Goal: Information Seeking & Learning: Learn about a topic

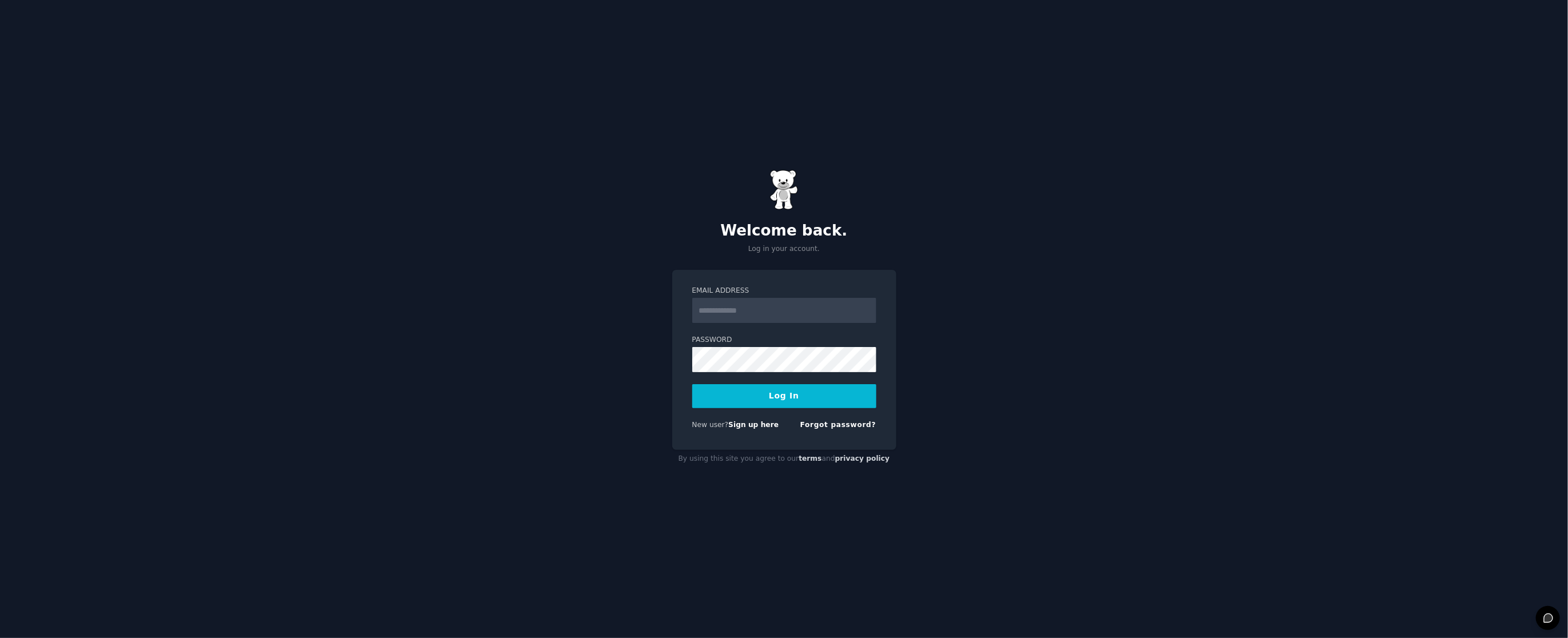
click at [769, 301] on input "Email Address" at bounding box center [784, 310] width 184 height 26
type input "**********"
click at [785, 390] on button "Log In" at bounding box center [784, 396] width 184 height 24
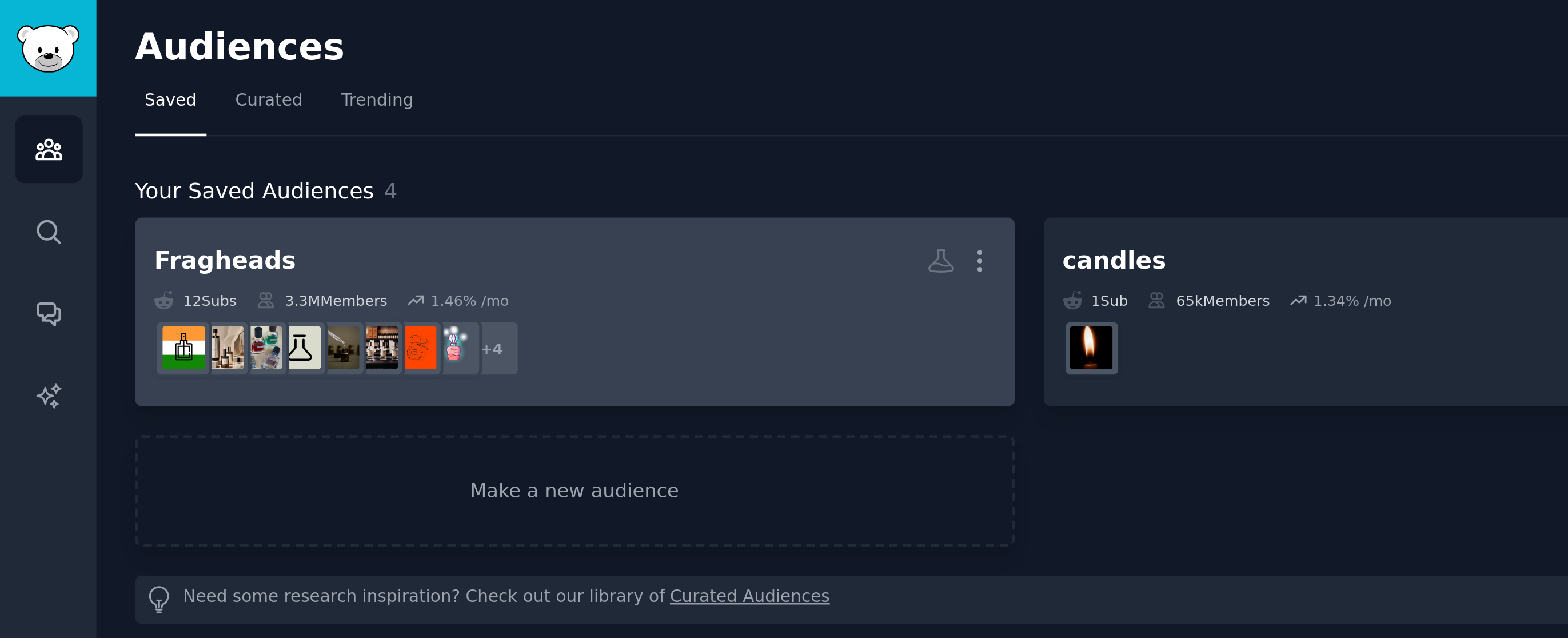
click at [130, 122] on div "3.3M Members" at bounding box center [133, 125] width 54 height 8
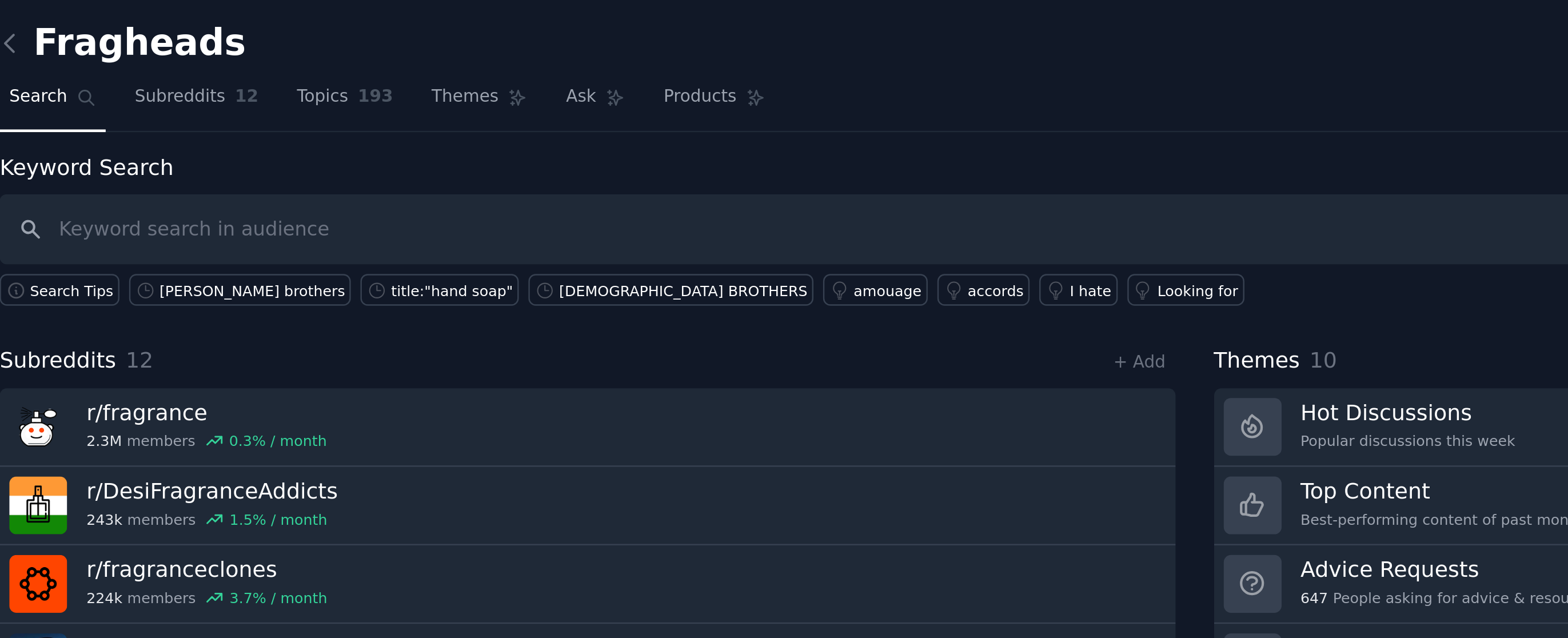
click at [113, 96] on input "text" at bounding box center [803, 96] width 1495 height 29
type input "refresh your car"
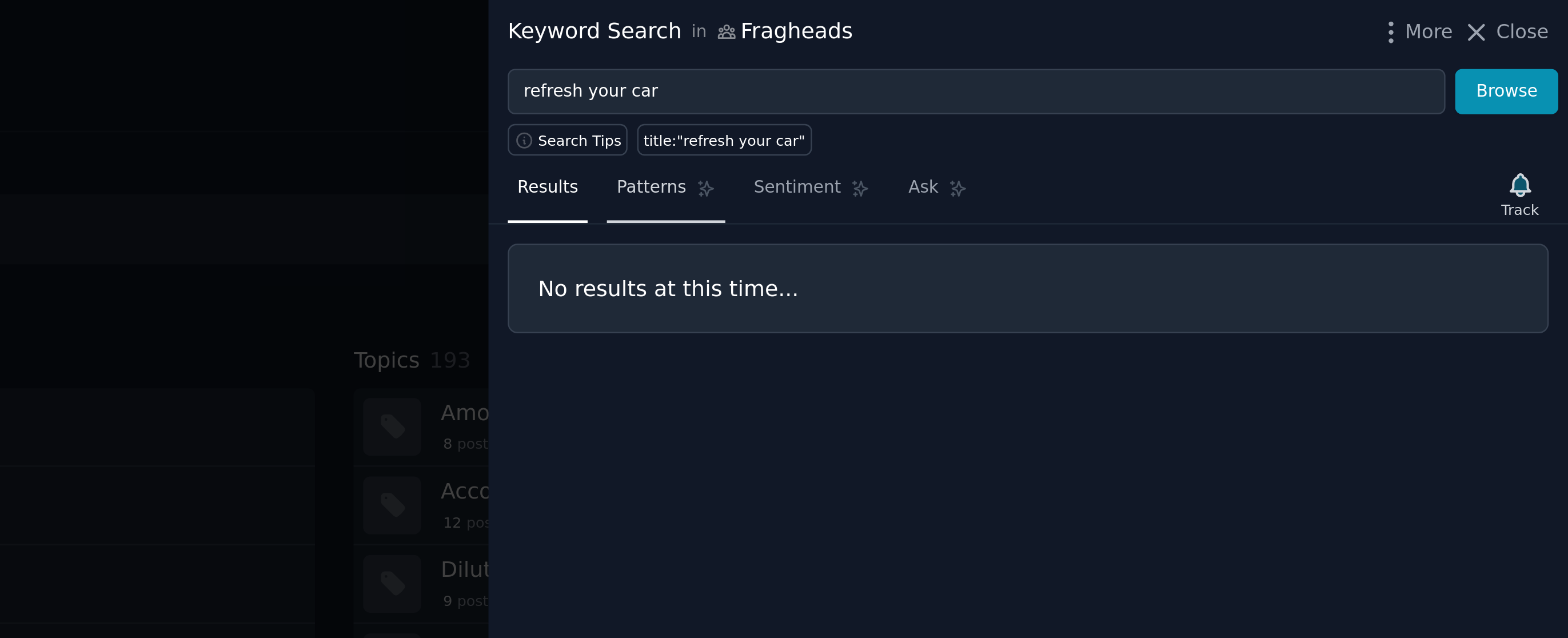
click at [1185, 82] on span "Patterns" at bounding box center [1187, 79] width 28 height 10
click at [1146, 82] on span "Results" at bounding box center [1144, 79] width 26 height 10
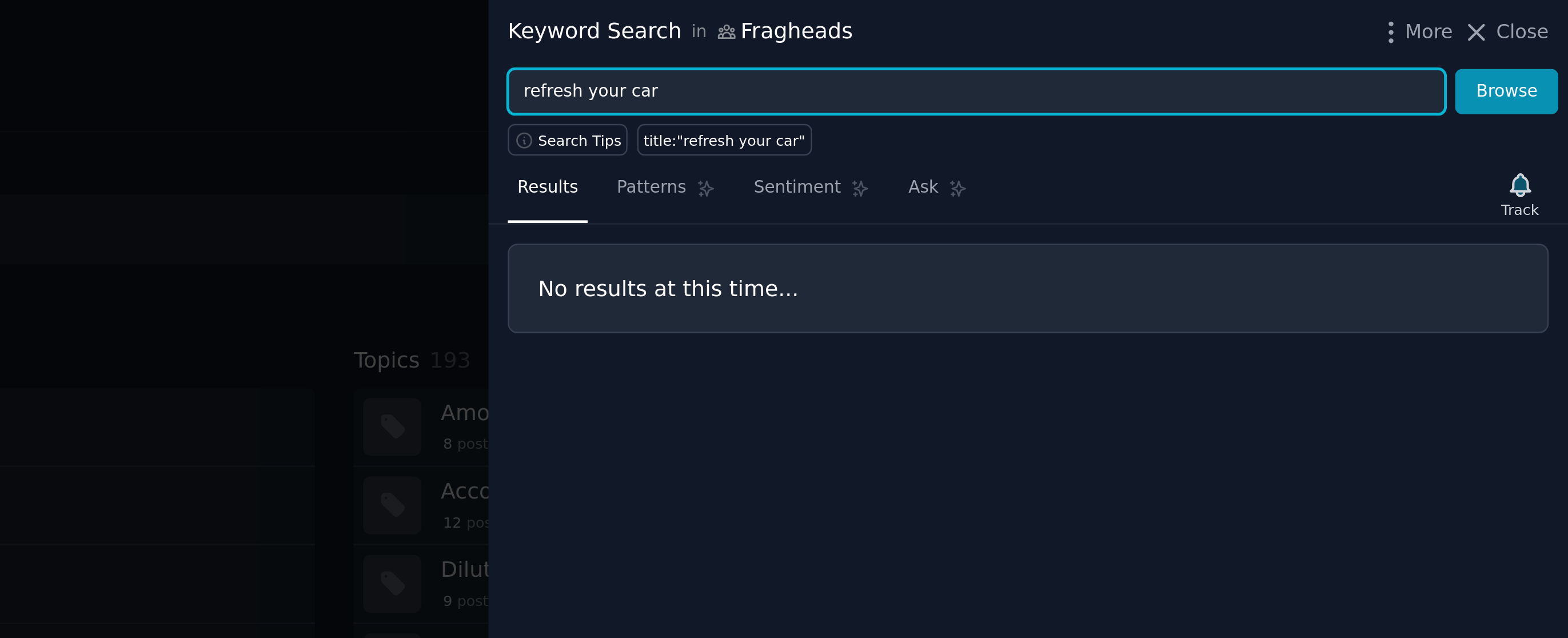
drag, startPoint x: 1200, startPoint y: 42, endPoint x: 1098, endPoint y: 42, distance: 102.0
click at [1098, 42] on div "Keyword Search in Fragheads More Close refresh your car Browse Search Tips titl…" at bounding box center [784, 319] width 1568 height 638
type input "car fresheners"
click at [1521, 30] on button "Browse" at bounding box center [1542, 40] width 43 height 20
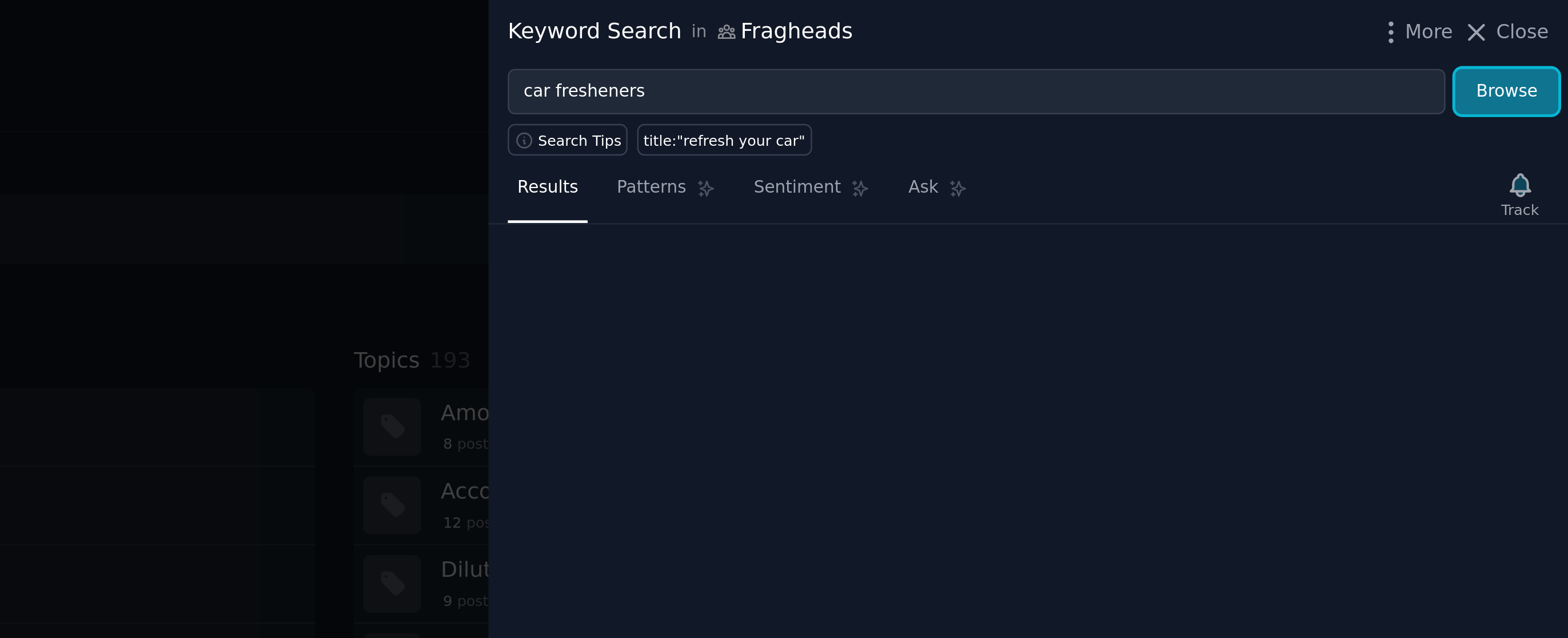
click at [1534, 37] on button "Browse" at bounding box center [1542, 40] width 43 height 20
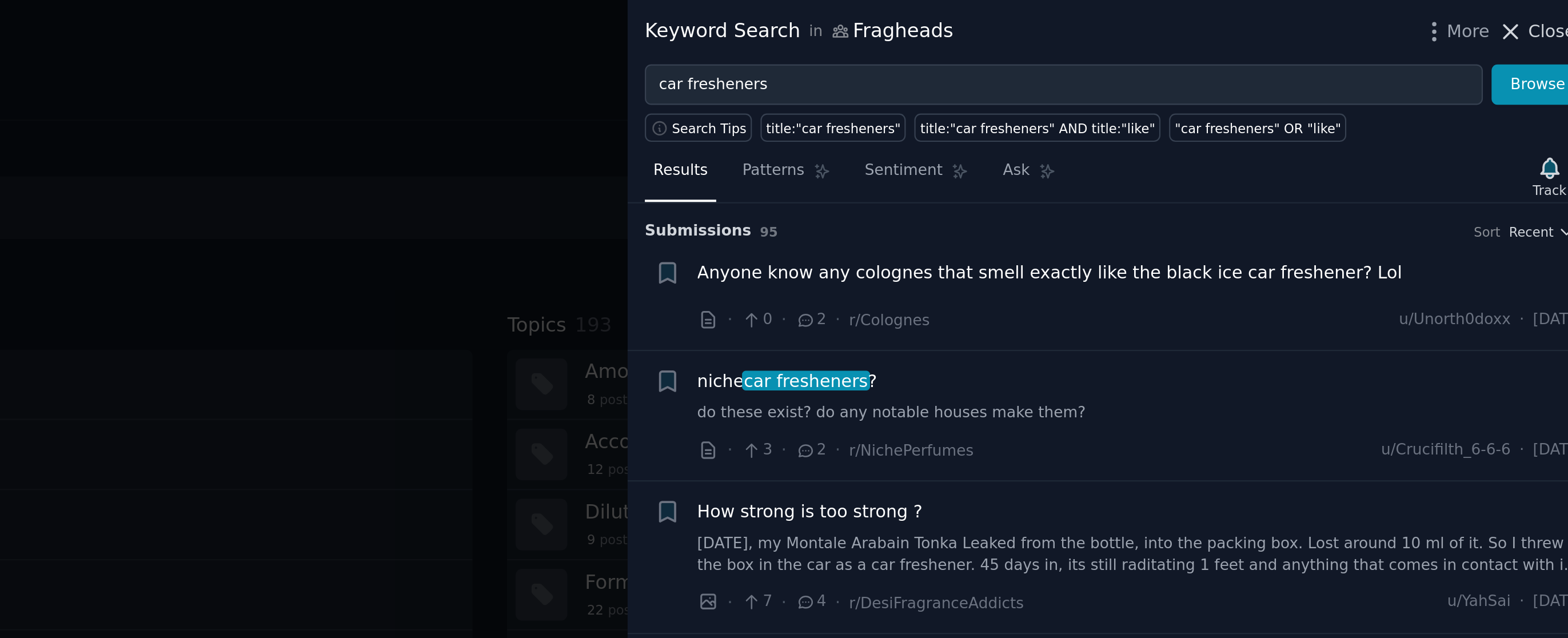
click at [1530, 15] on icon at bounding box center [1530, 15] width 7 height 7
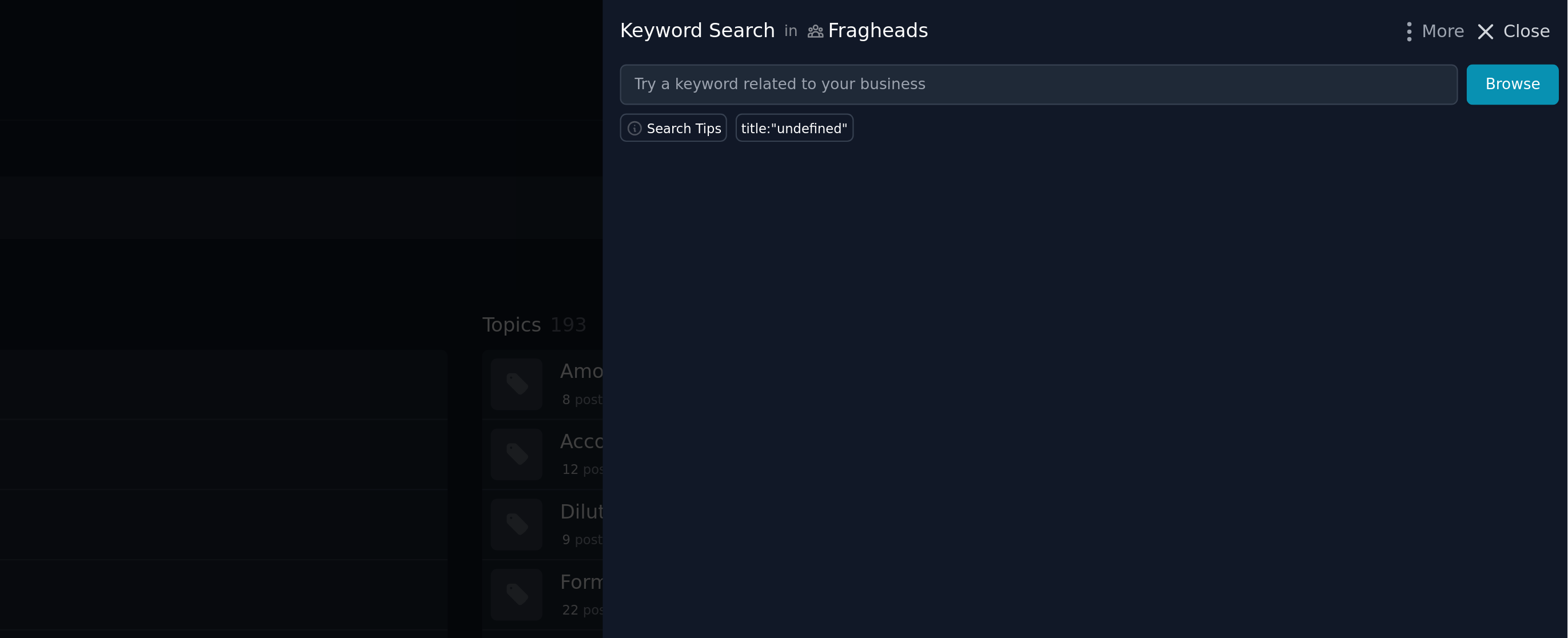
click at [1551, 16] on span "Close" at bounding box center [1548, 15] width 22 height 12
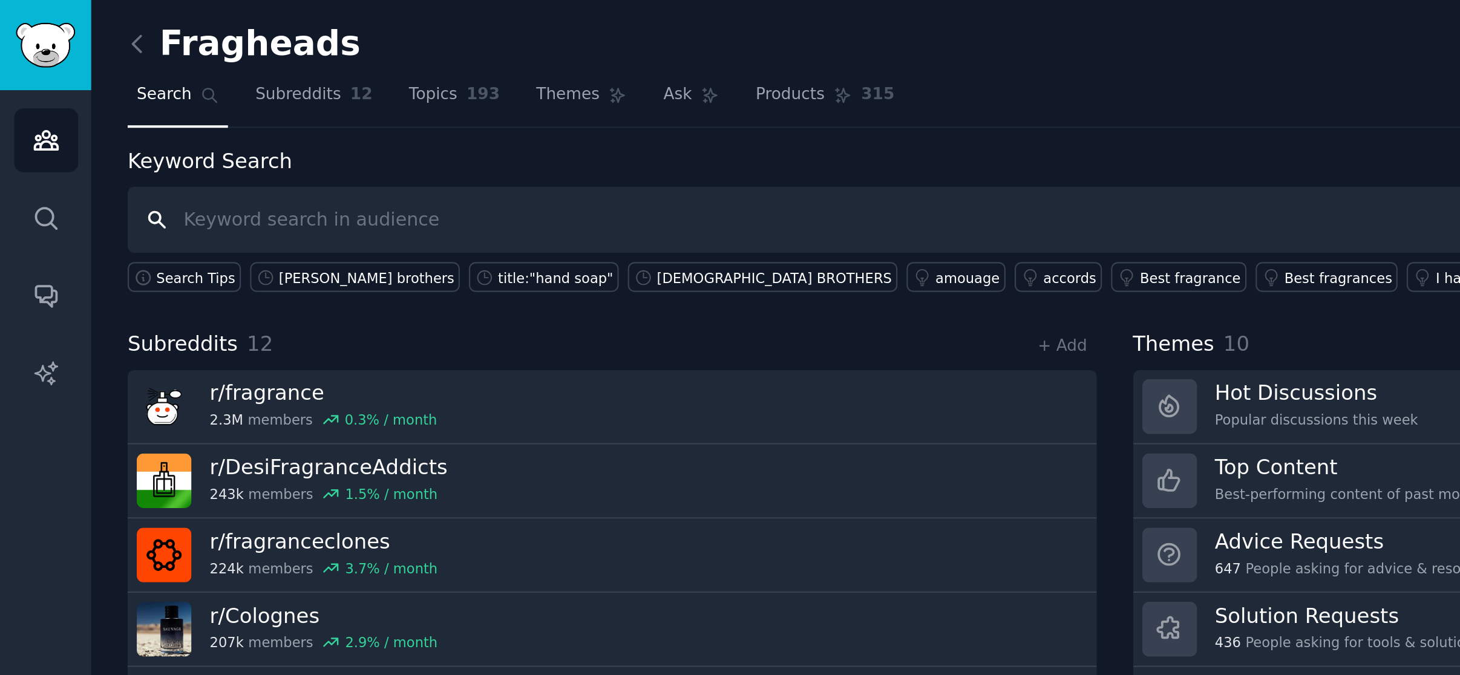
click at [119, 103] on input "text" at bounding box center [751, 102] width 1384 height 31
type input "car freshners"
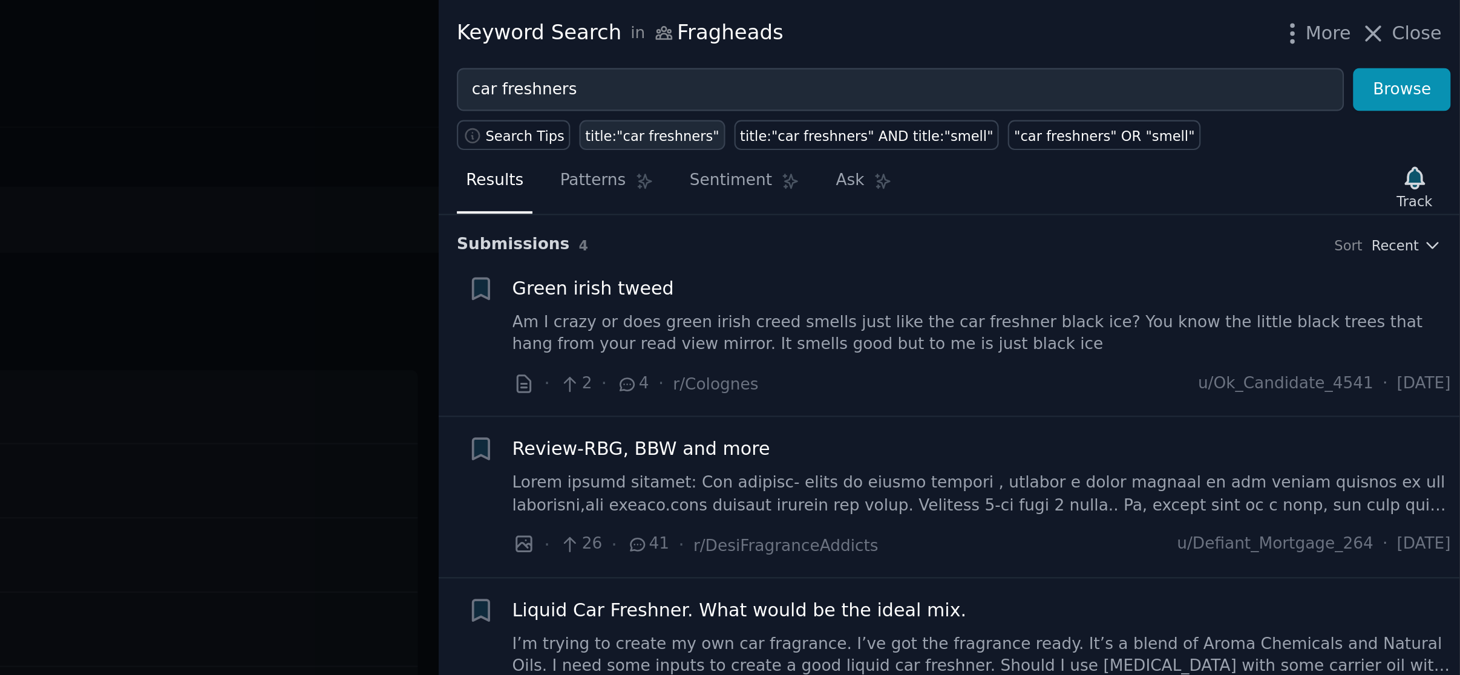
click at [1075, 61] on div "title:"car freshners"" at bounding box center [1085, 63] width 62 height 8
type input "title:"car freshners""
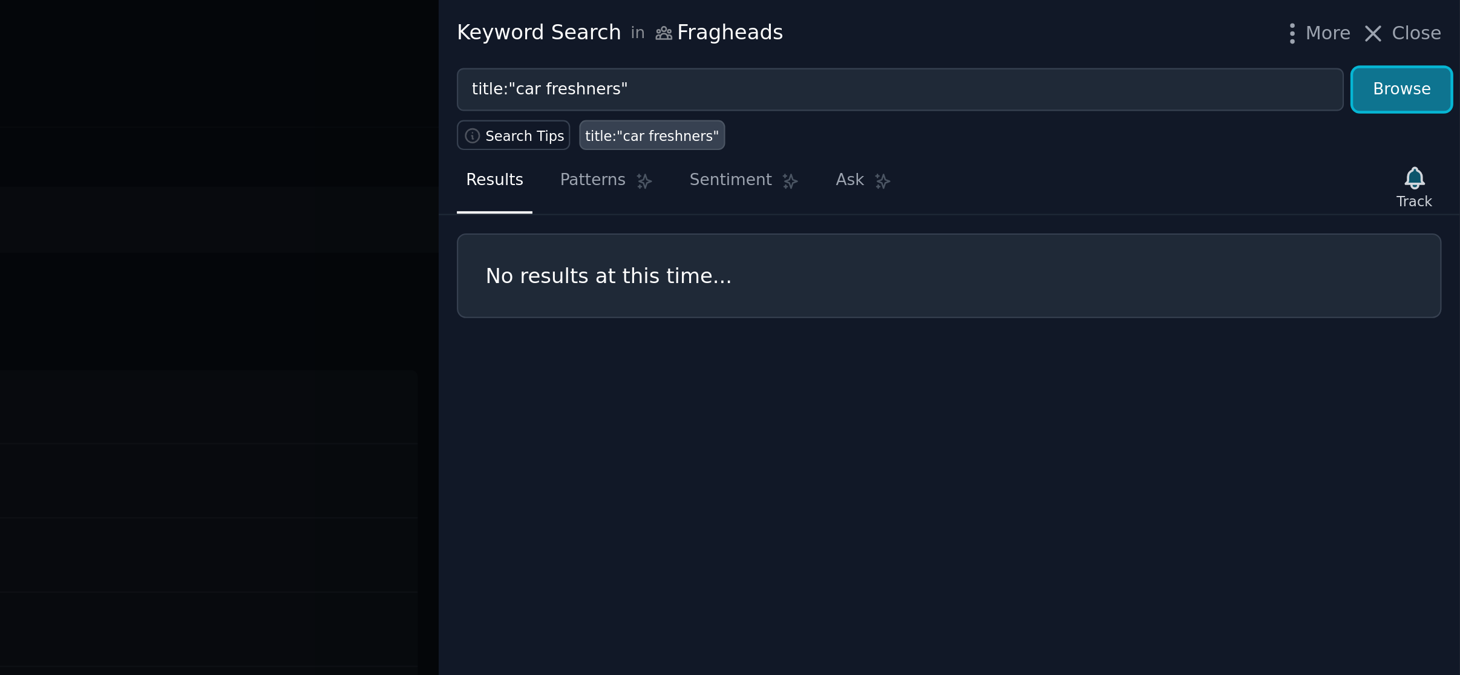
click at [1428, 38] on button "Browse" at bounding box center [1432, 42] width 45 height 21
